Goal: Check status: Check status

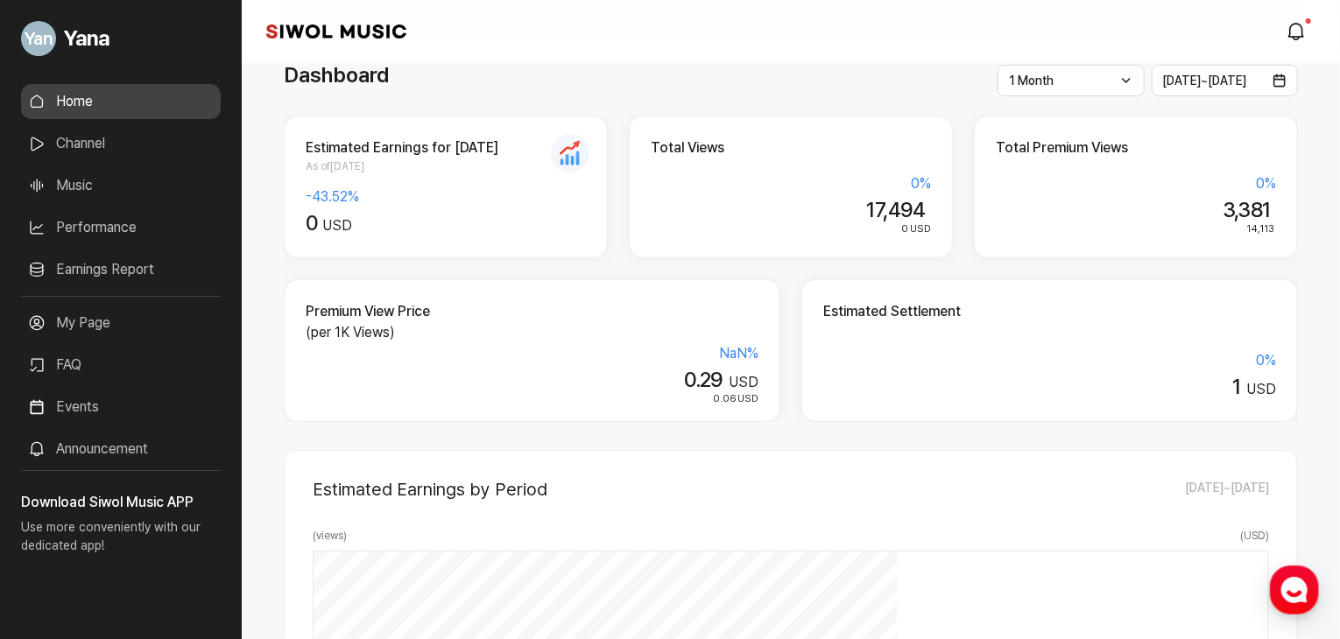
scroll to position [525, 0]
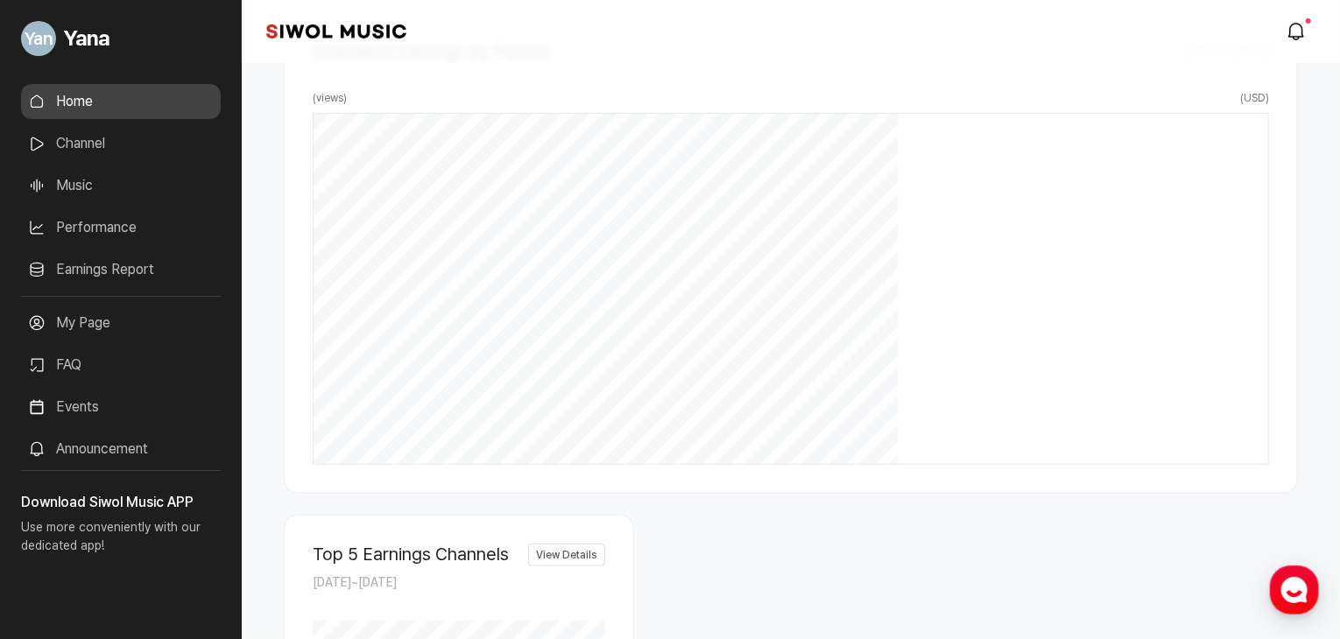
click at [106, 232] on link "Performance" at bounding box center [121, 227] width 200 height 35
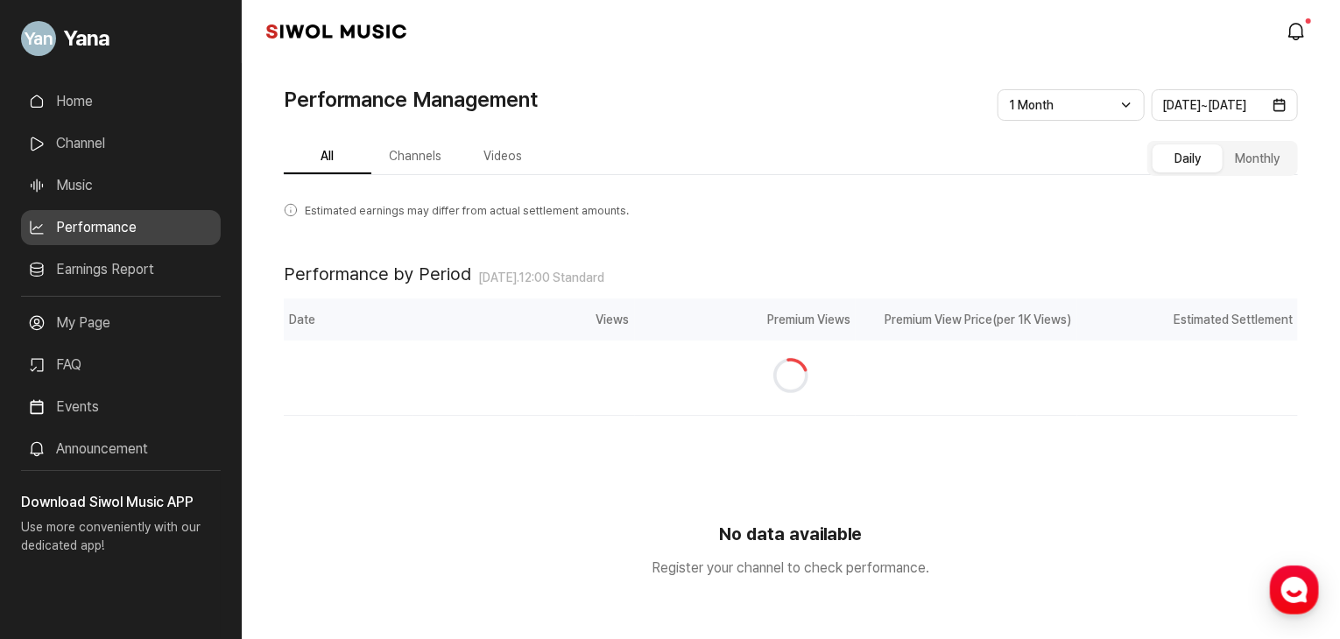
click at [101, 185] on link "Music" at bounding box center [121, 185] width 200 height 35
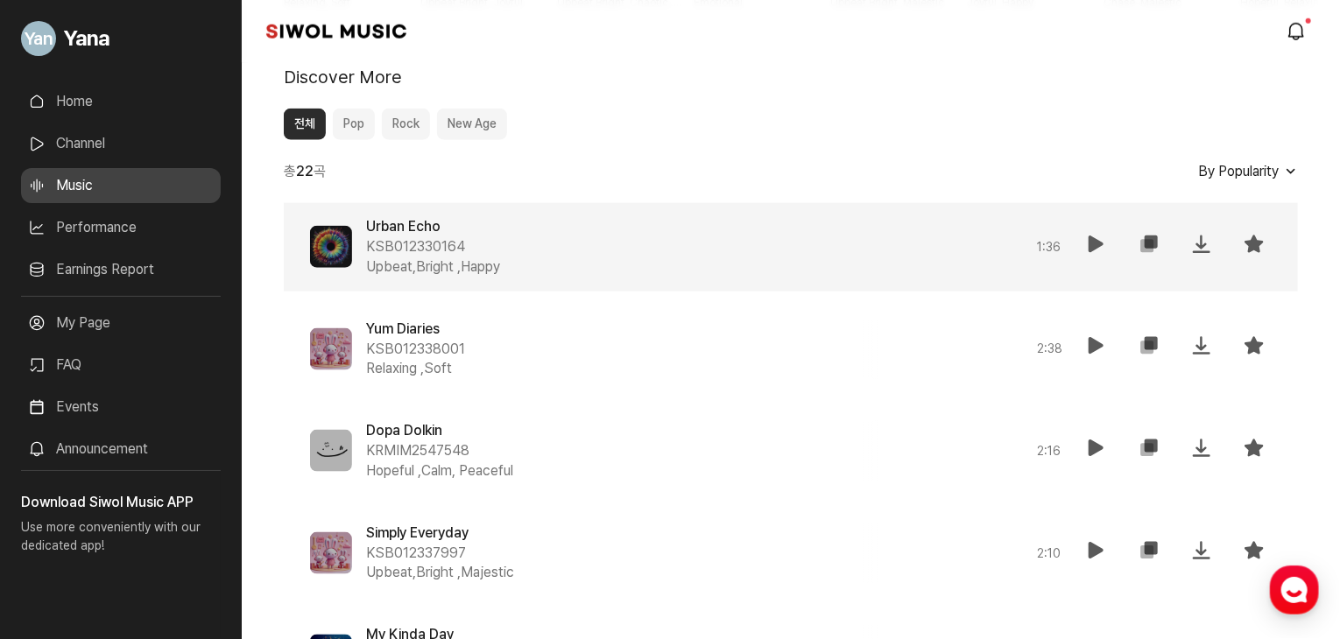
scroll to position [953, 0]
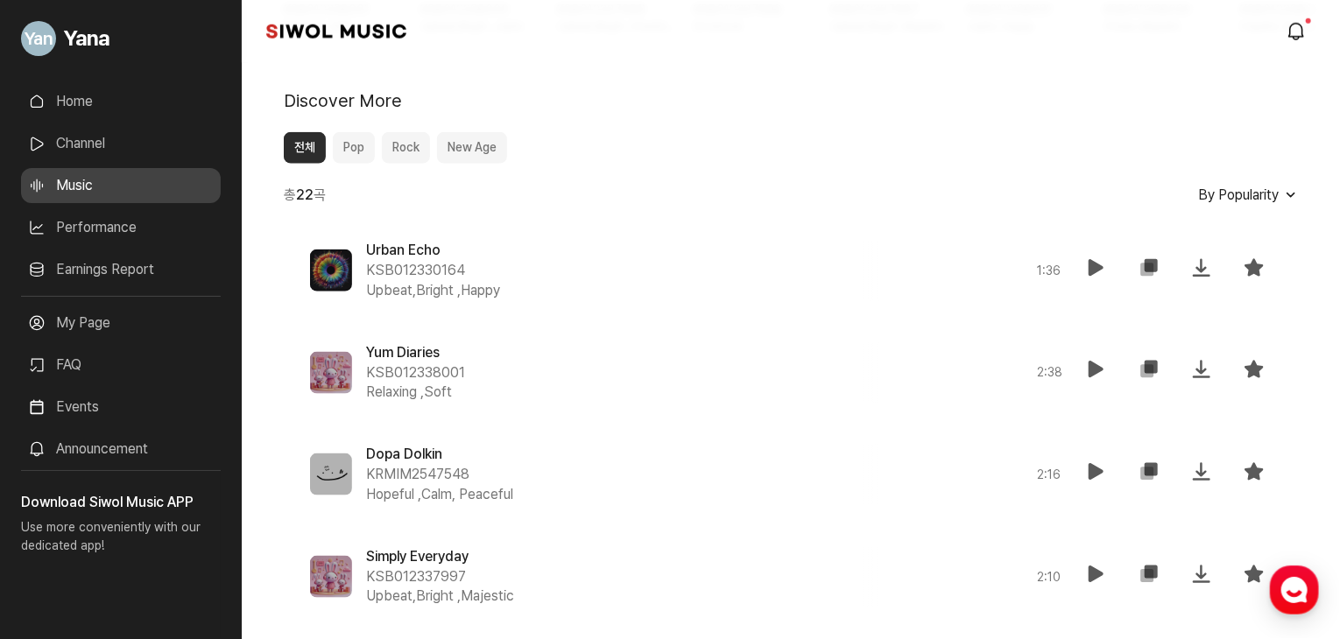
click at [1239, 190] on span "By Popularity" at bounding box center [1238, 195] width 81 height 17
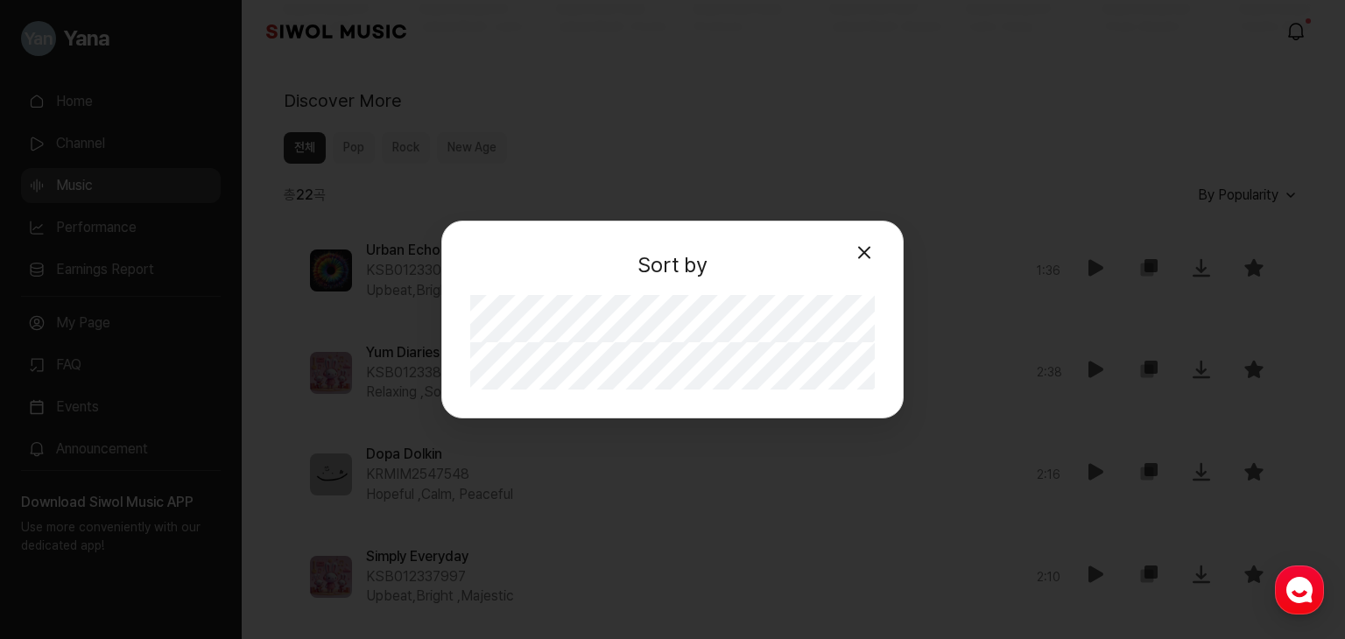
click at [855, 245] on button "Close modal" at bounding box center [864, 253] width 35 height 35
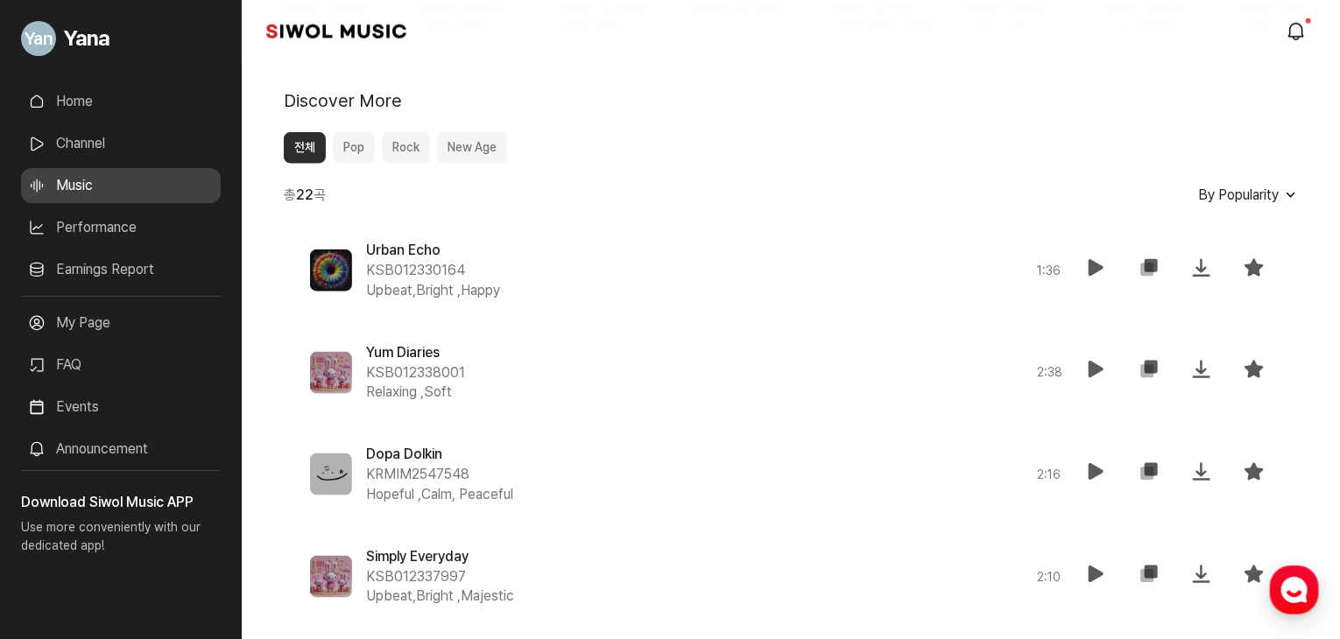
click at [74, 218] on link "Performance" at bounding box center [121, 227] width 200 height 35
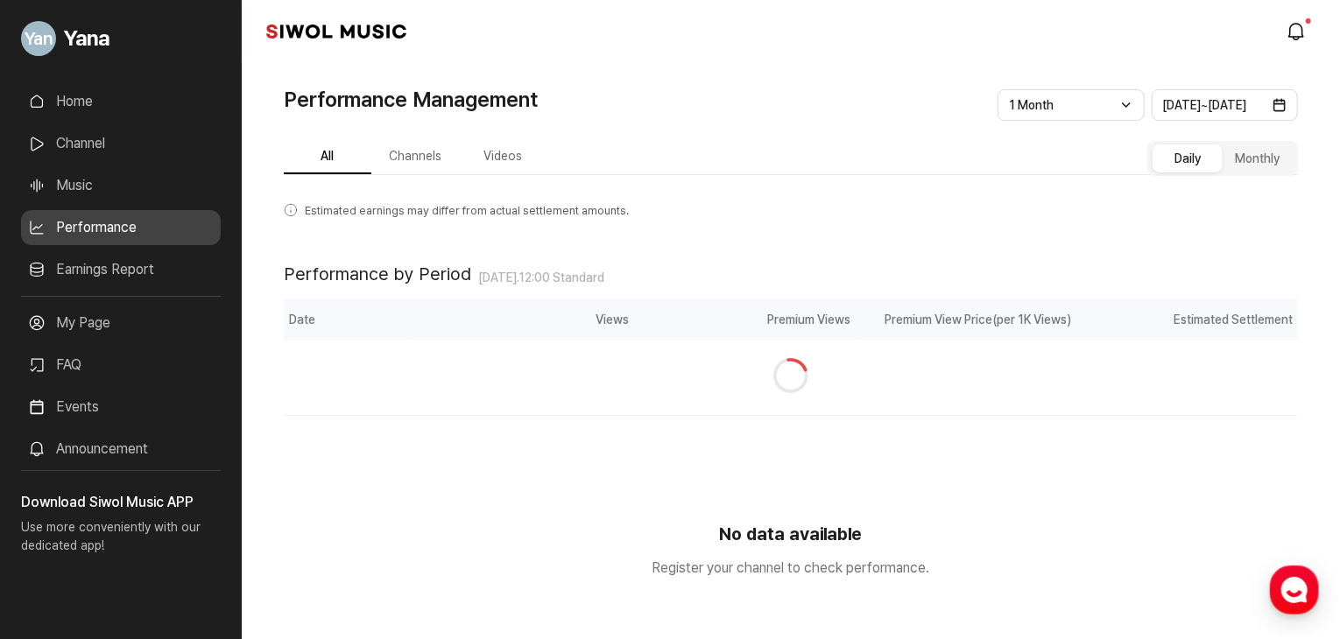
click at [78, 225] on link "Performance" at bounding box center [121, 227] width 200 height 35
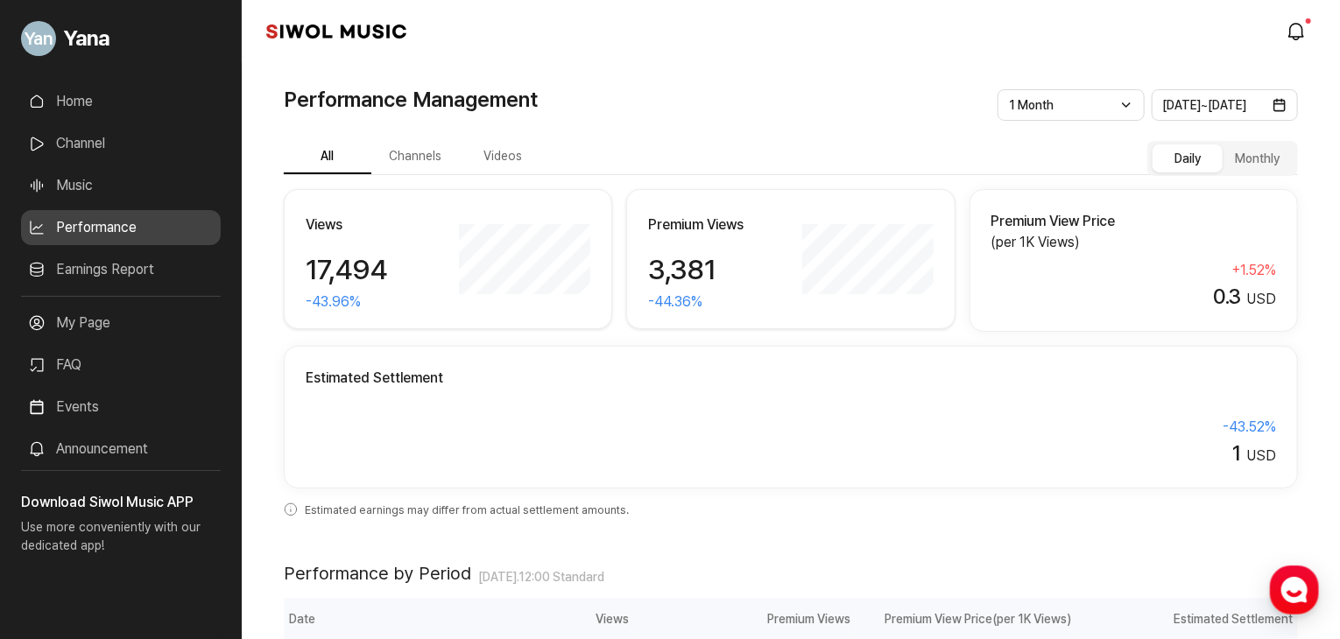
click at [406, 151] on button "Channels" at bounding box center [415, 157] width 88 height 34
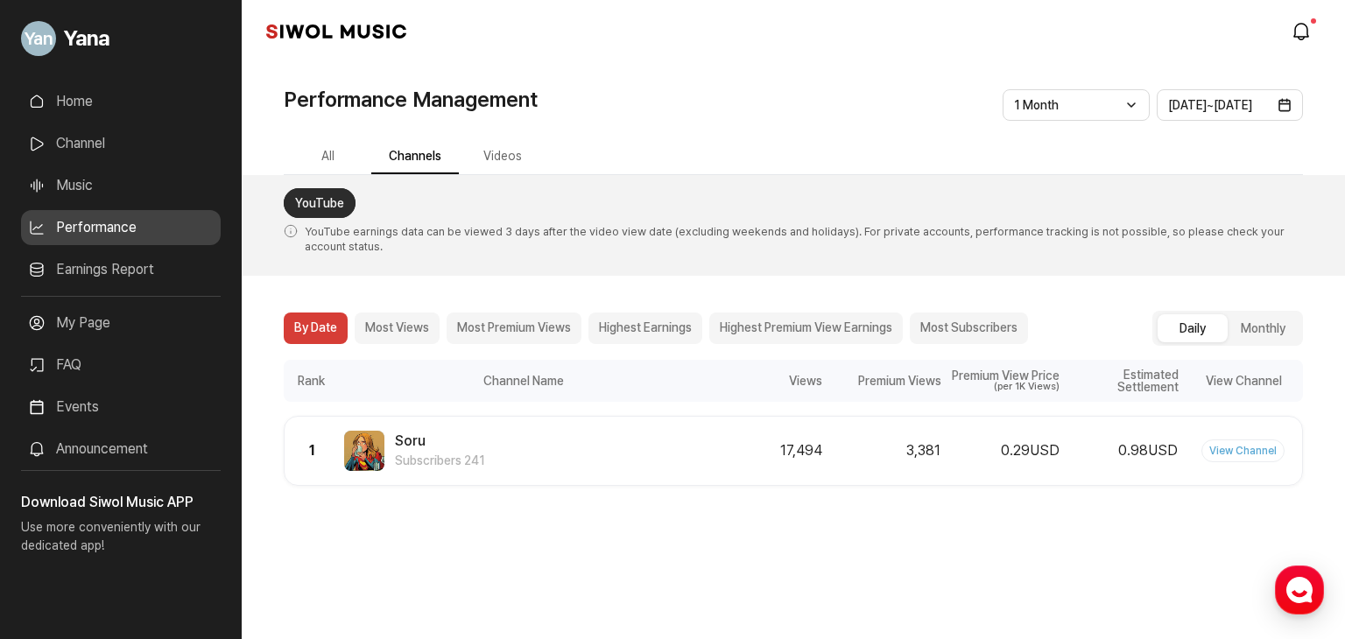
click at [497, 155] on button "Videos" at bounding box center [503, 157] width 88 height 34
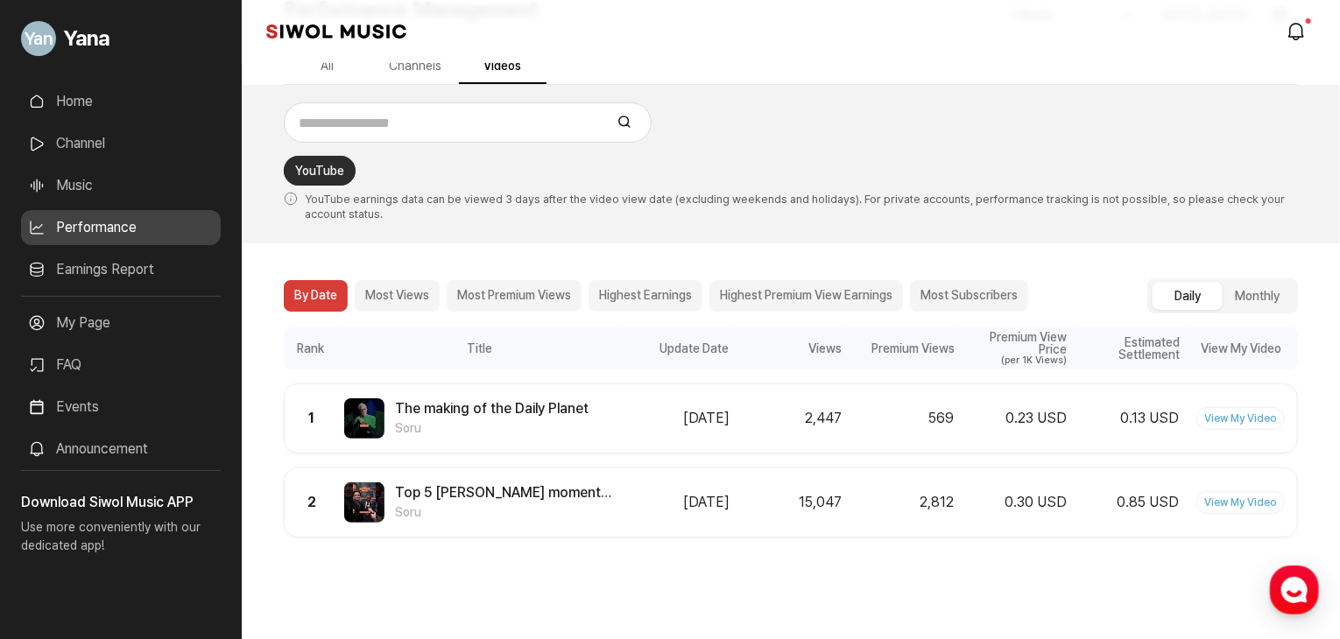
scroll to position [91, 0]
